Goal: Communication & Community: Answer question/provide support

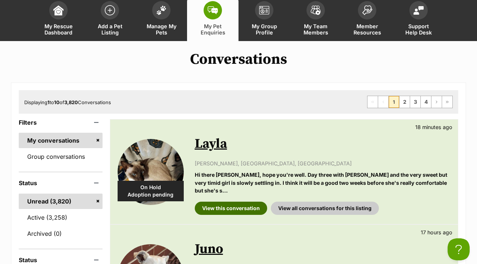
click at [245, 202] on link "View this conversation" at bounding box center [231, 208] width 72 height 13
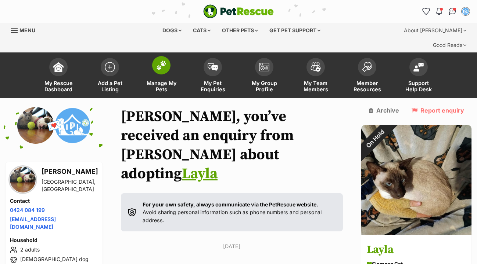
click at [163, 61] on img at bounding box center [161, 66] width 10 height 10
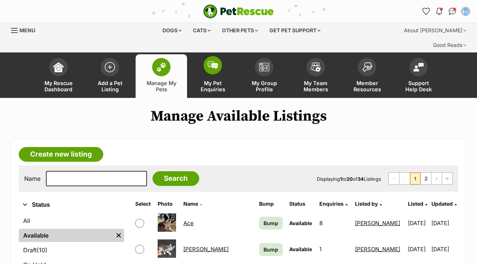
click at [215, 61] on img at bounding box center [212, 65] width 10 height 8
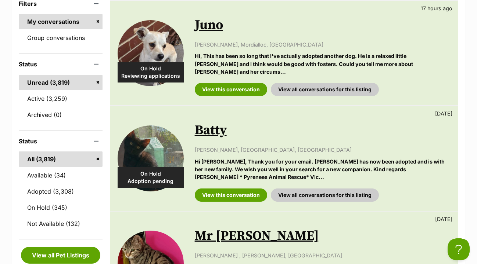
scroll to position [190, 0]
